Goal: Information Seeking & Learning: Compare options

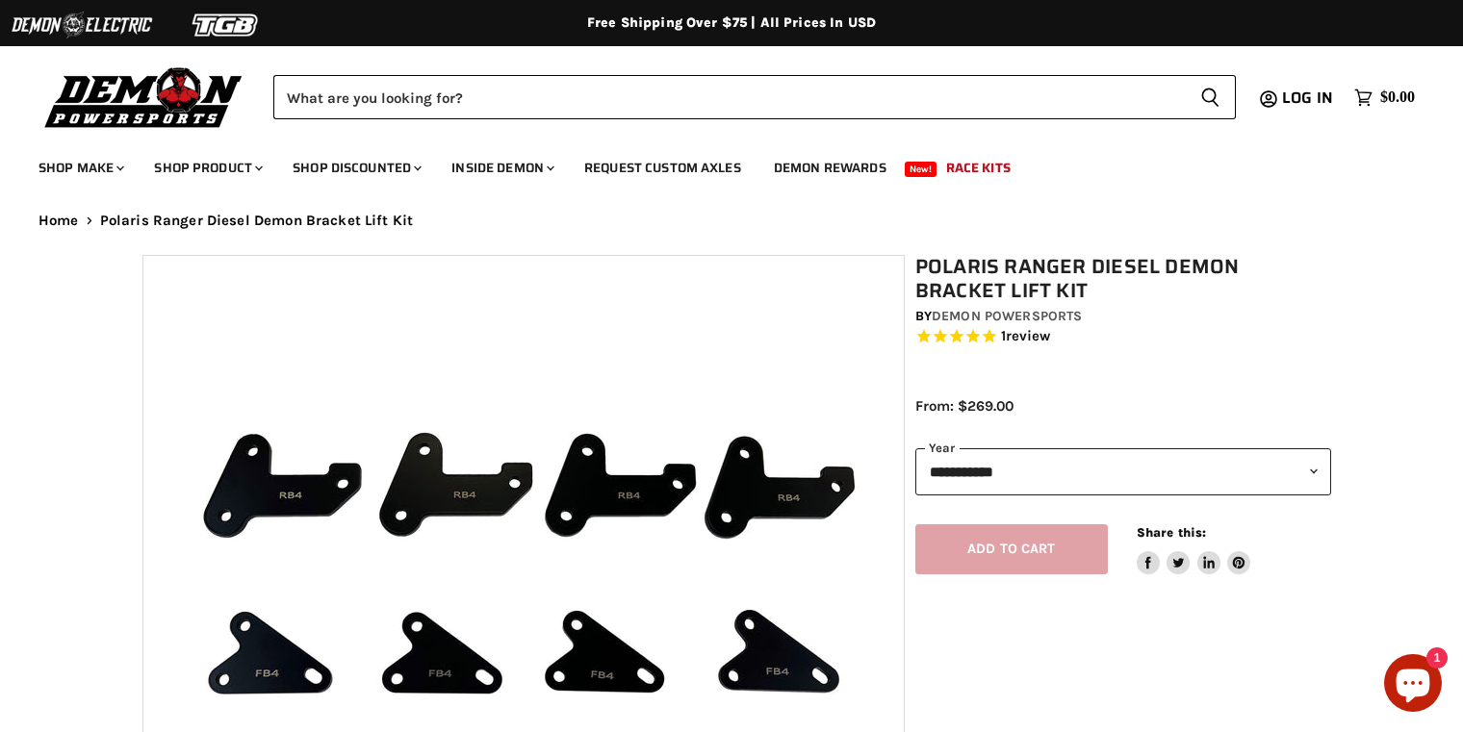
select select "******"
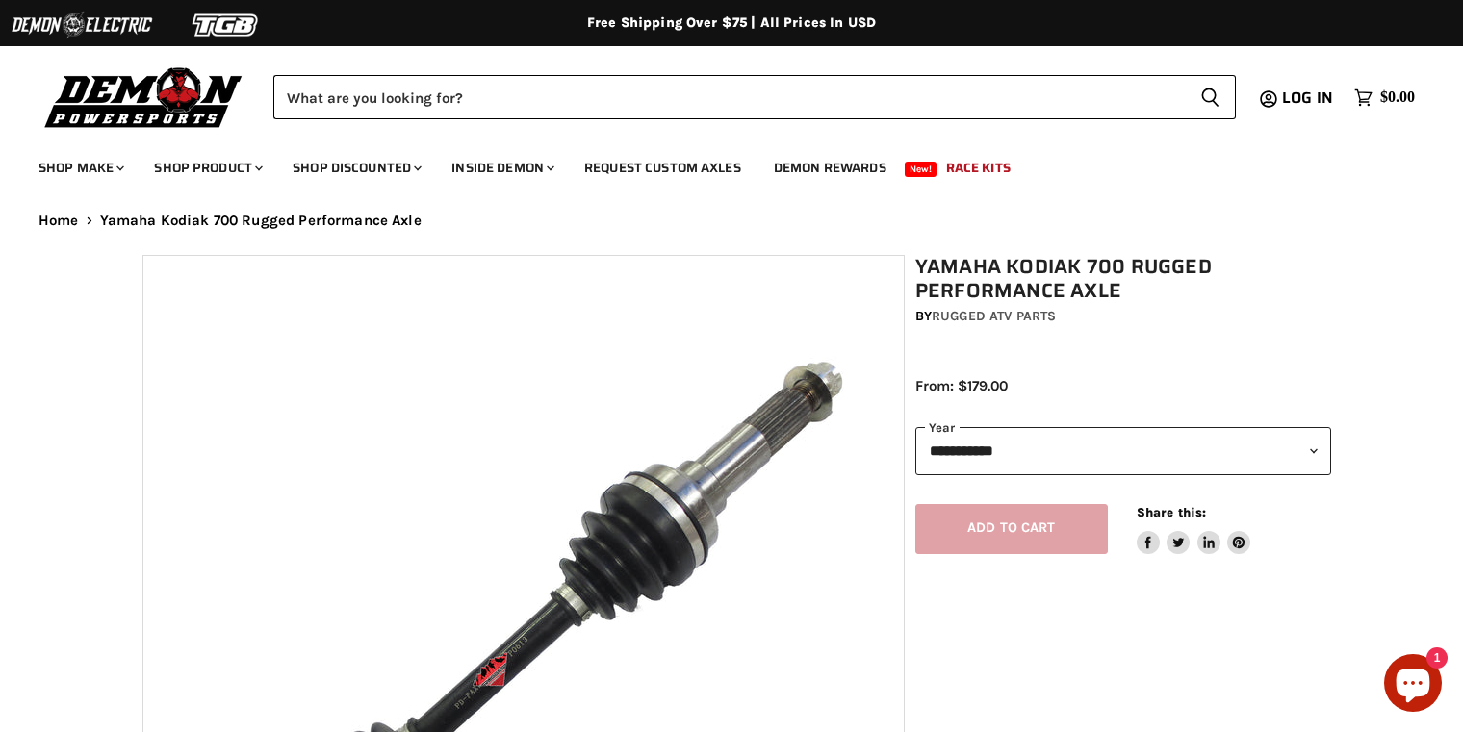
select select "******"
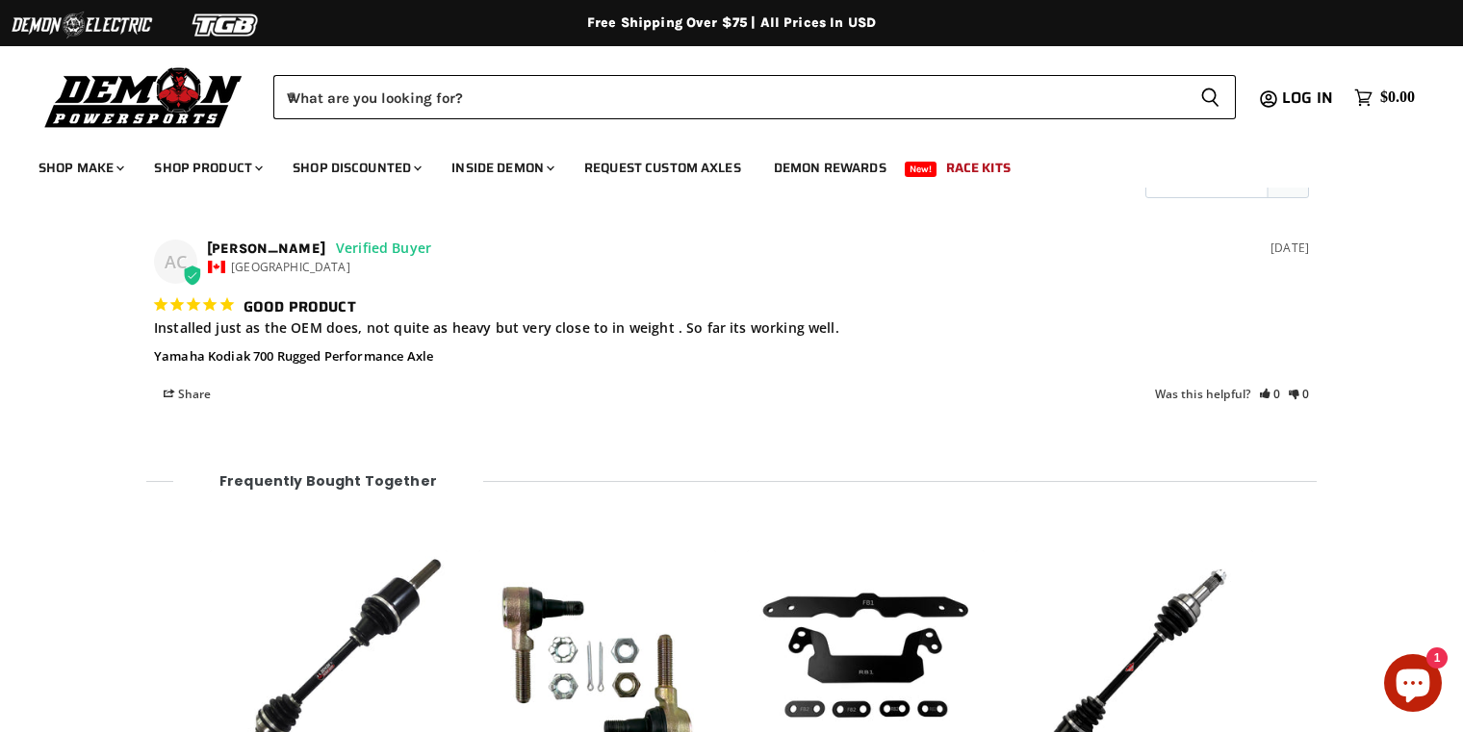
scroll to position [2240, 0]
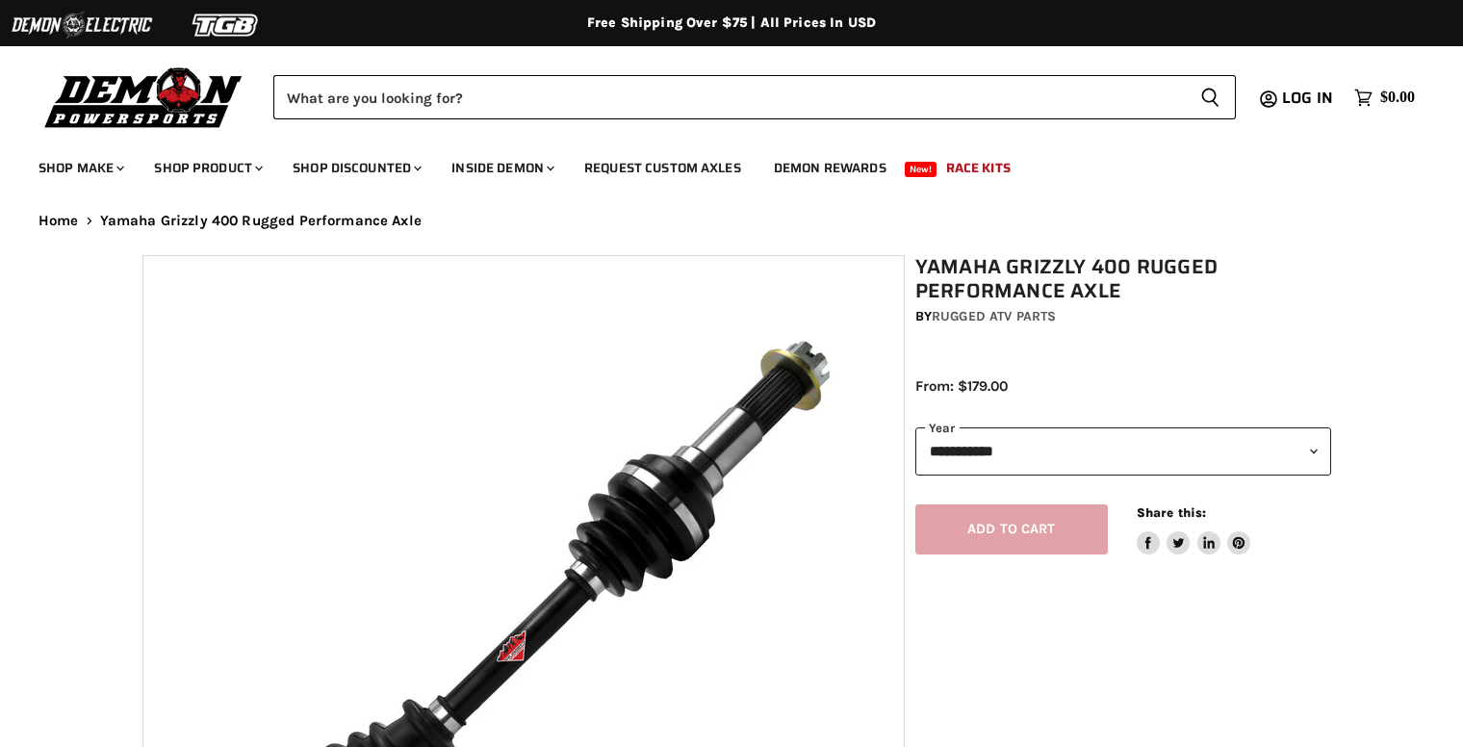
select select "******"
